Goal: Information Seeking & Learning: Learn about a topic

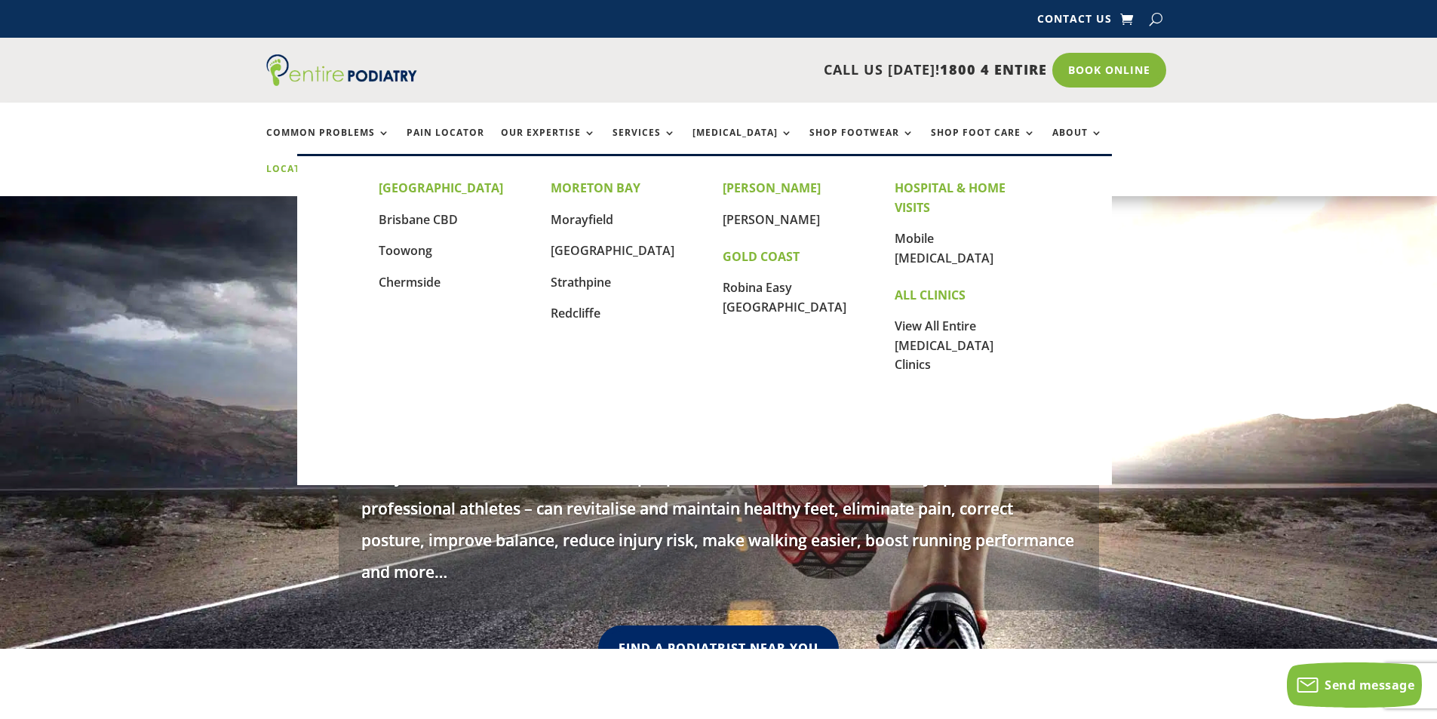
click at [342, 164] on link "Locations" at bounding box center [303, 180] width 75 height 32
